Goal: Navigation & Orientation: Find specific page/section

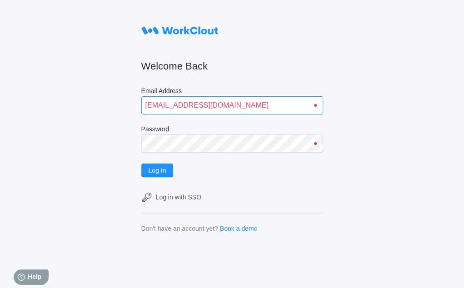
type input "[EMAIL_ADDRESS][DOMAIN_NAME]"
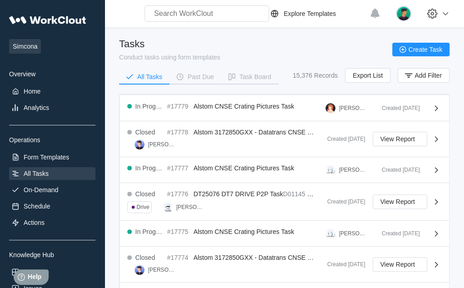
scroll to position [2, 0]
